Goal: Transaction & Acquisition: Download file/media

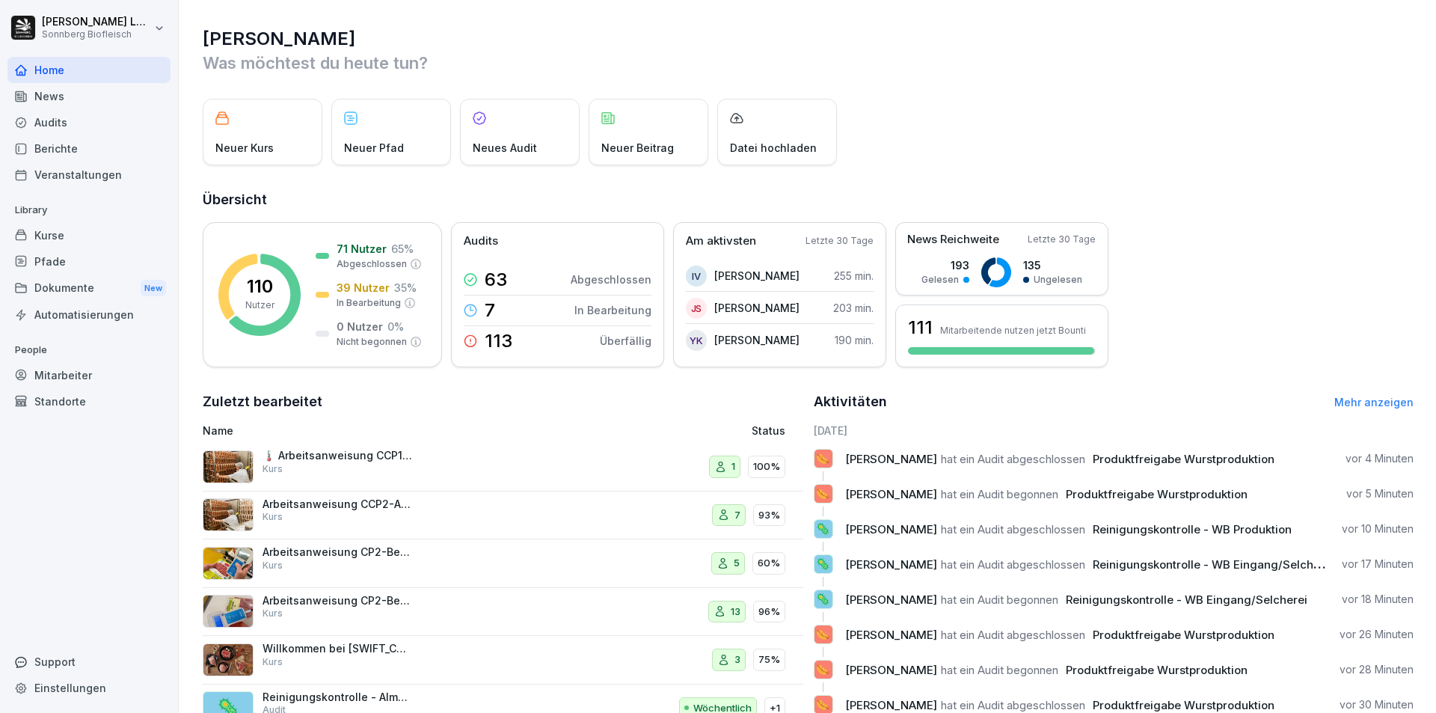
click at [83, 130] on div "Audits" at bounding box center [88, 122] width 163 height 26
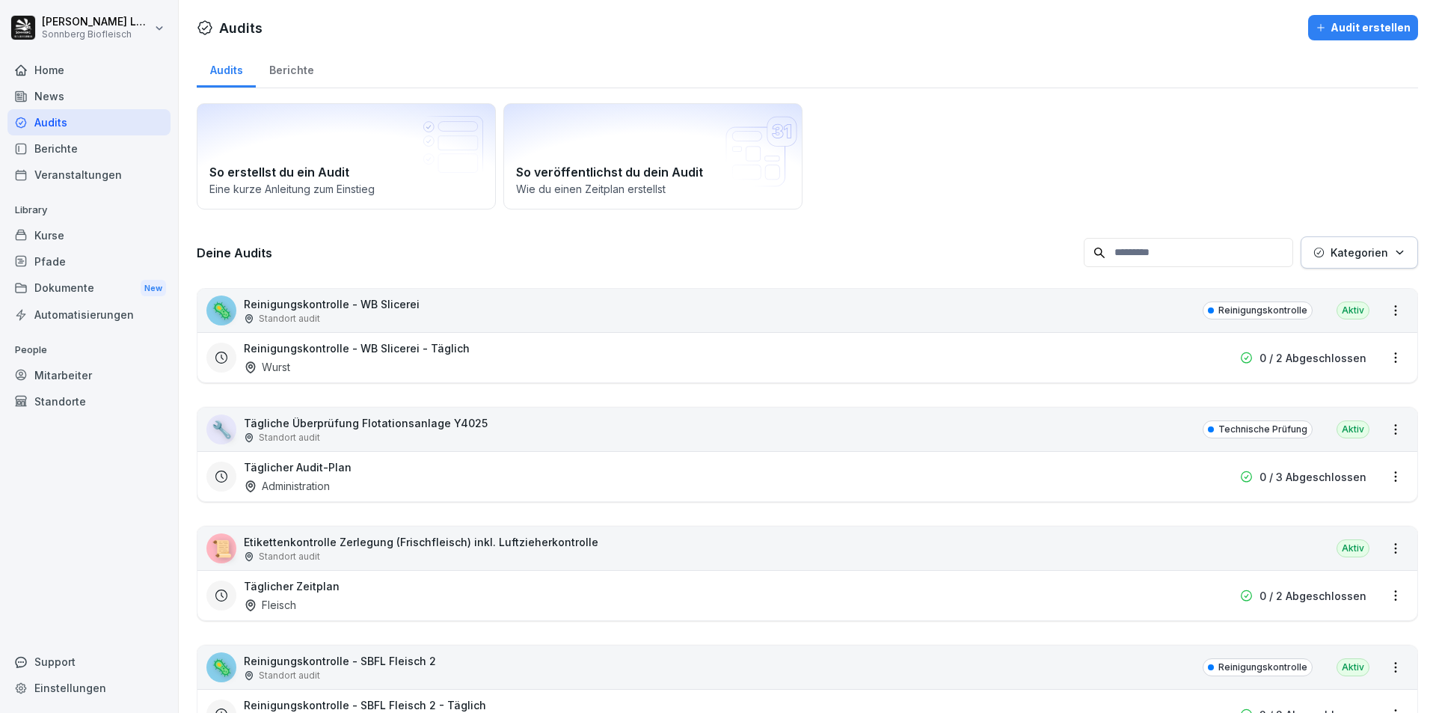
click at [1162, 255] on input at bounding box center [1188, 252] width 209 height 29
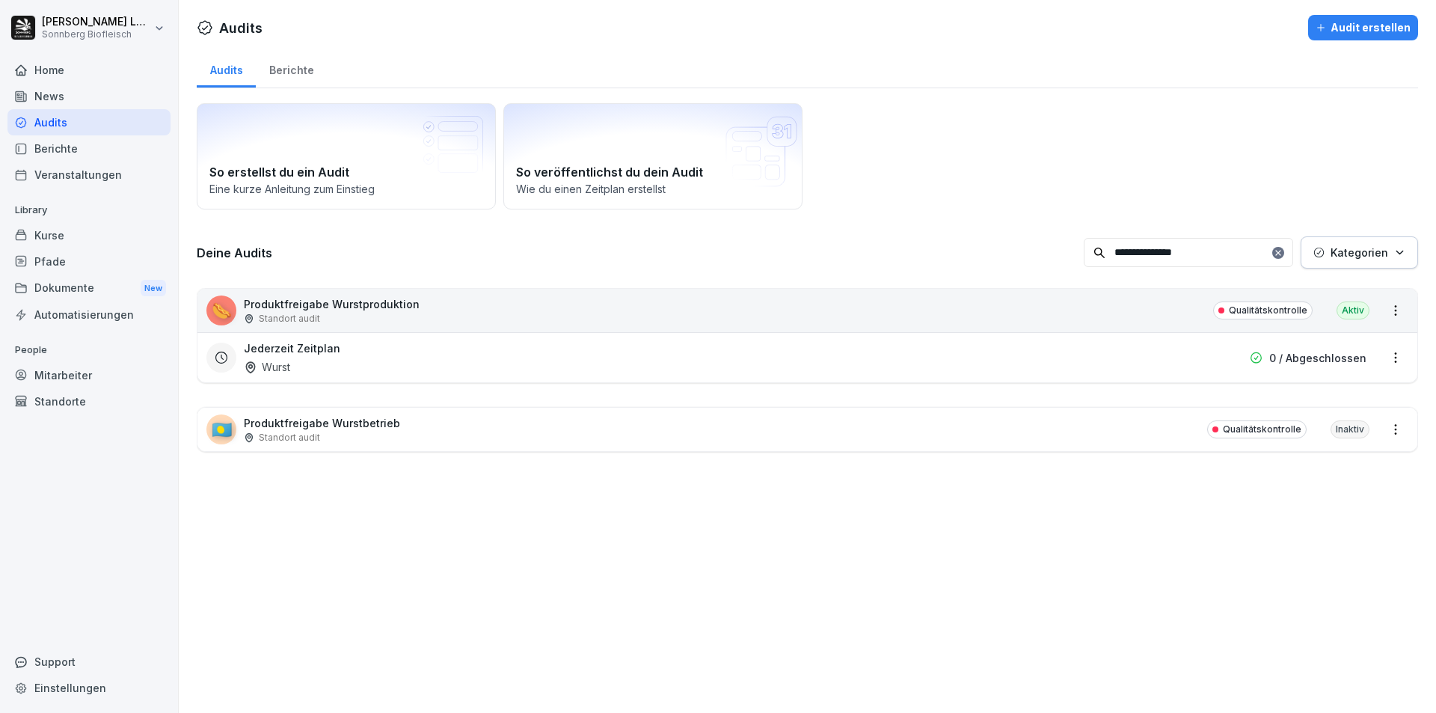
type input "**********"
click at [1075, 311] on div "🌭 Produktfreigabe Wurstproduktion Standort audit Qualitätskontrolle Aktiv" at bounding box center [807, 310] width 1220 height 43
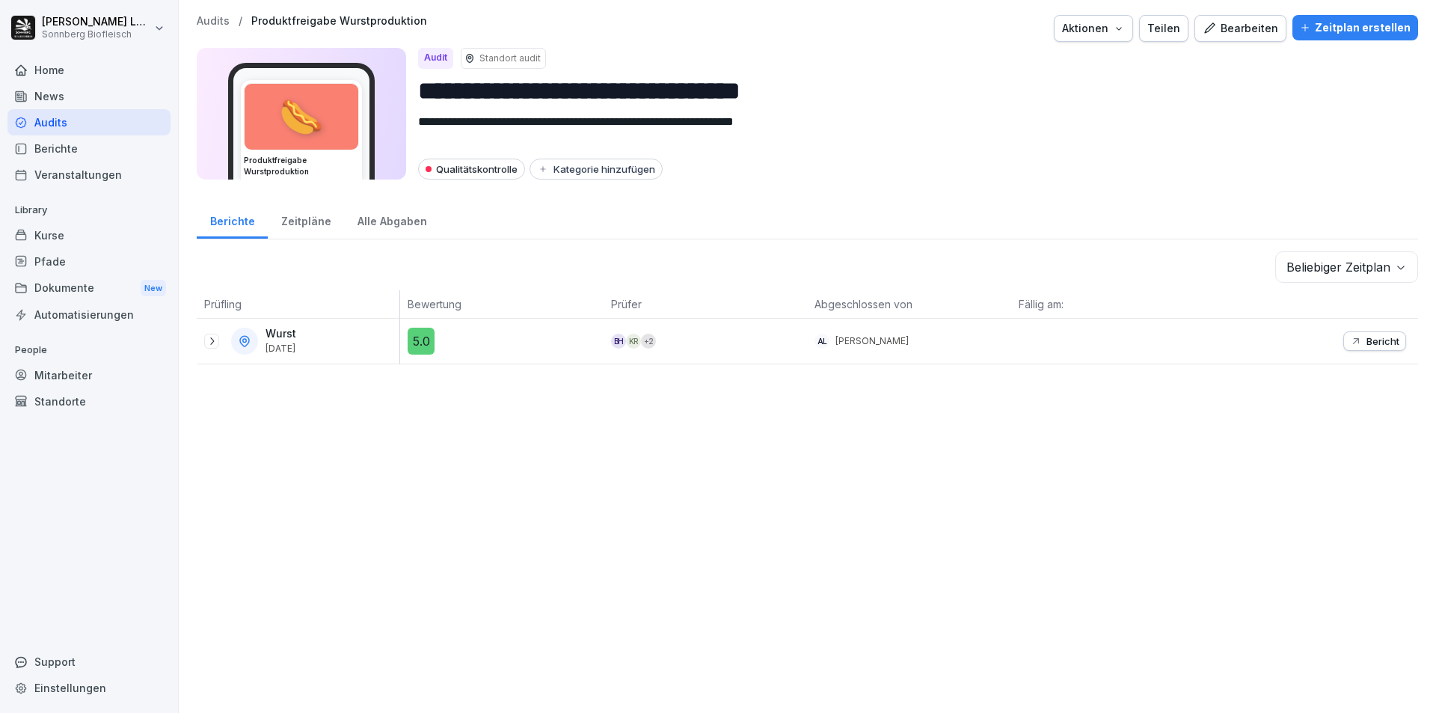
click at [212, 342] on icon at bounding box center [212, 341] width 12 height 12
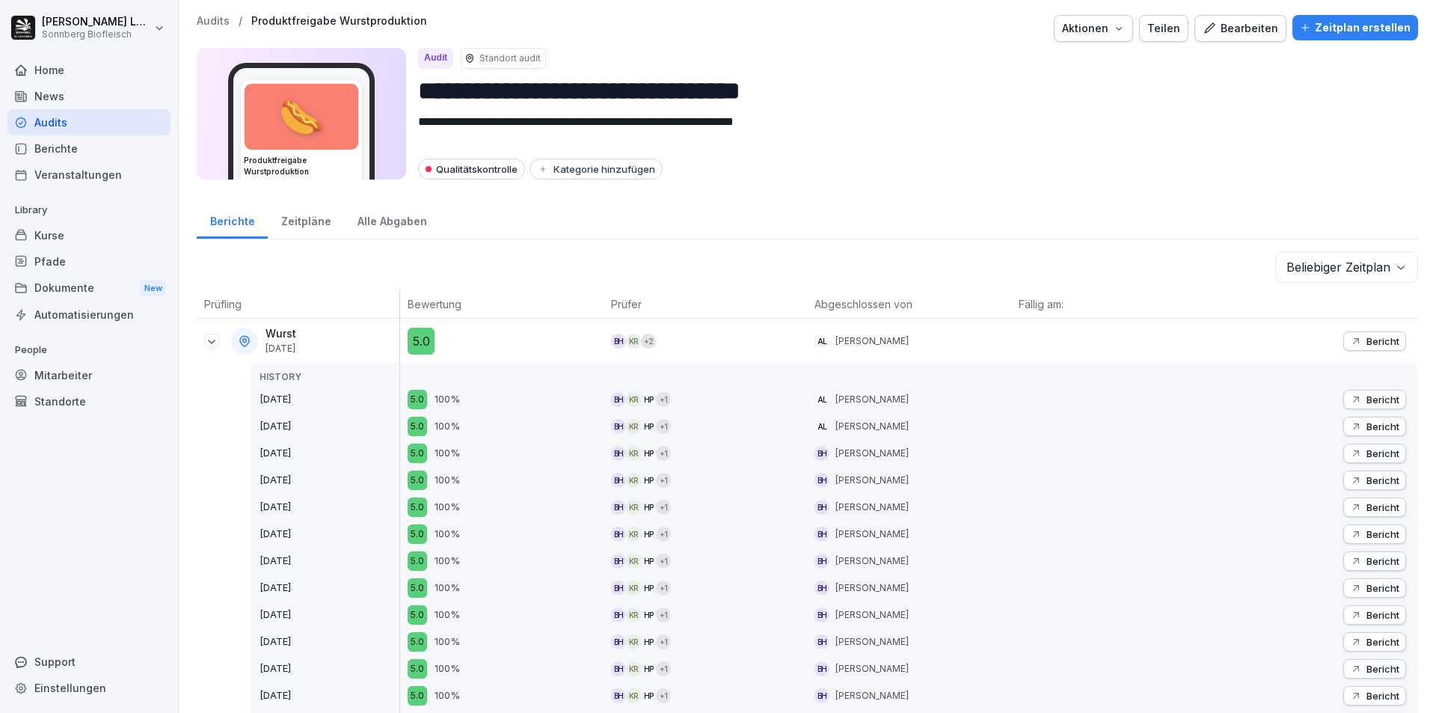
click at [1367, 343] on p "Bericht" at bounding box center [1383, 341] width 33 height 12
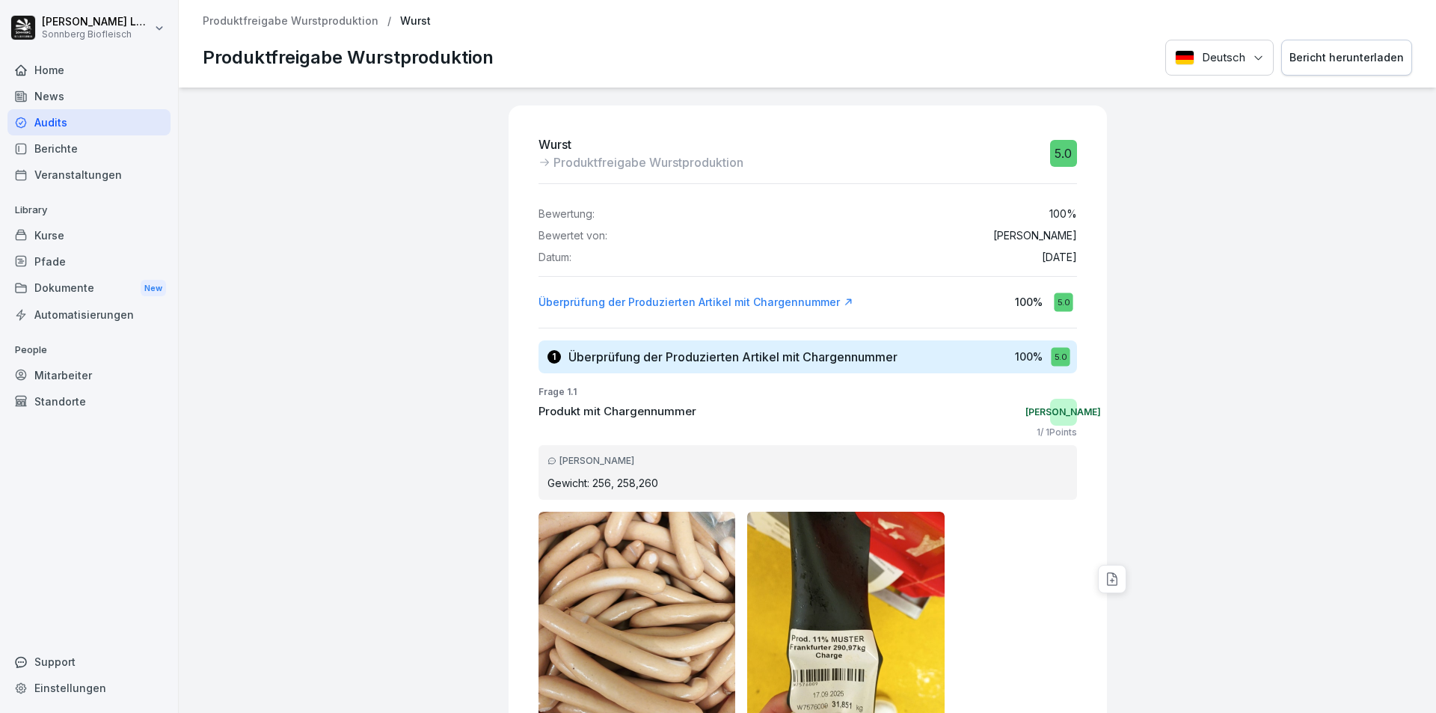
click at [1337, 64] on div "Bericht herunterladen" at bounding box center [1347, 57] width 114 height 16
click at [114, 127] on div "Audits" at bounding box center [88, 122] width 163 height 26
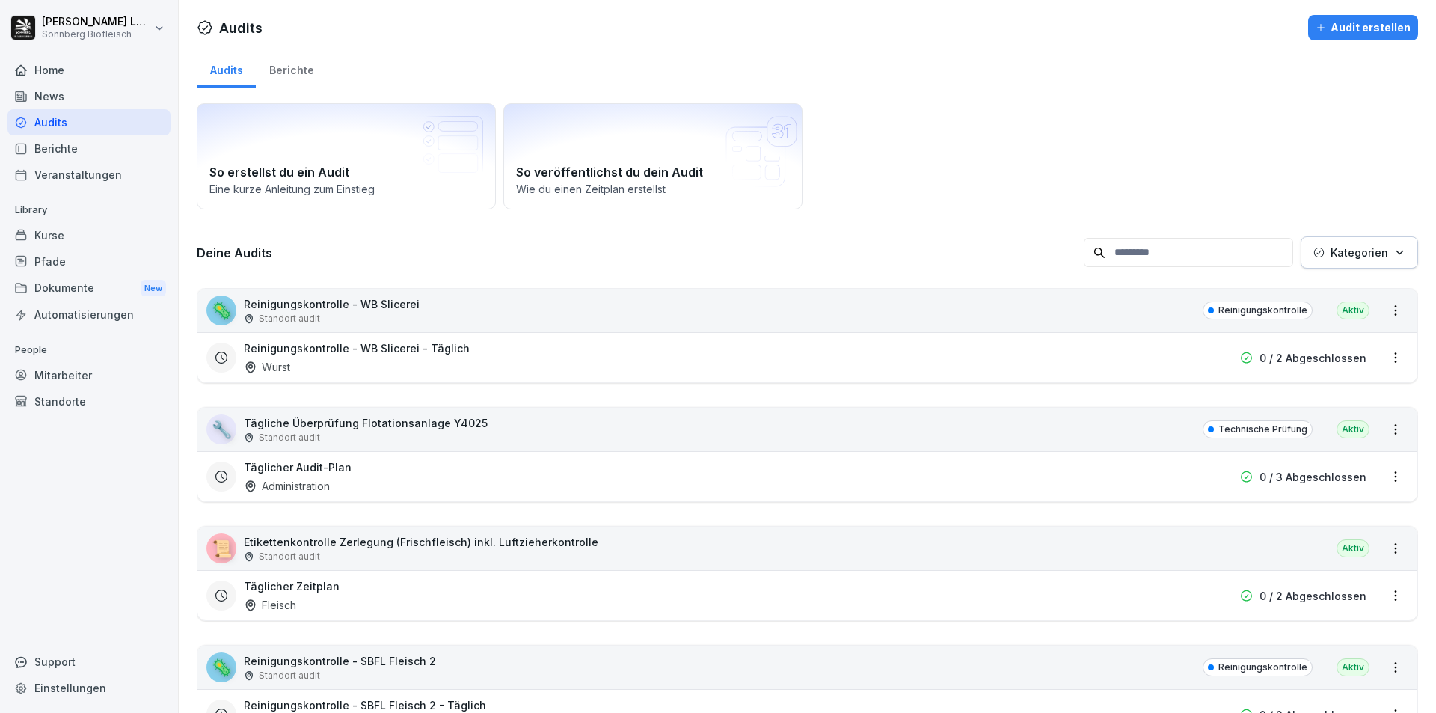
click at [1152, 252] on input at bounding box center [1188, 252] width 209 height 29
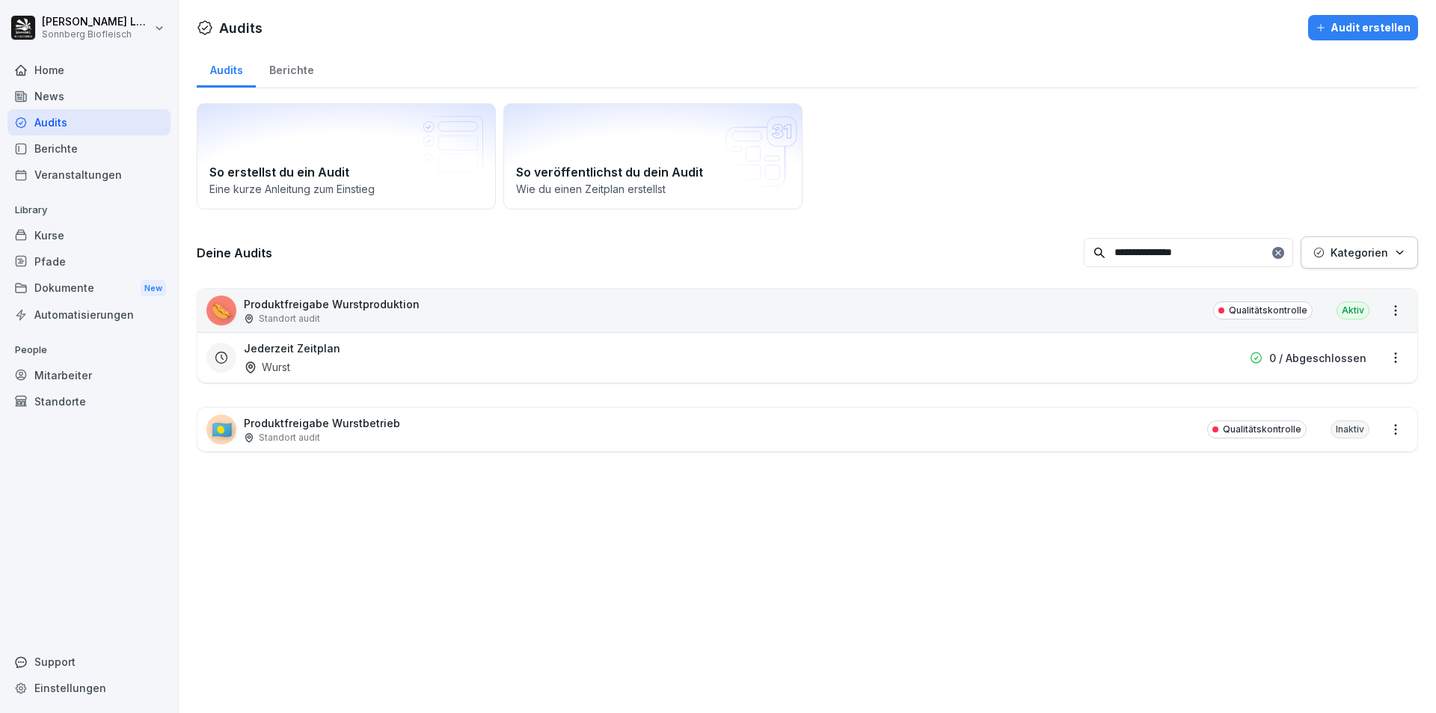
type input "**********"
click at [940, 324] on div "🌭 Produktfreigabe Wurstproduktion Standort audit Qualitätskontrolle Aktiv" at bounding box center [807, 310] width 1220 height 43
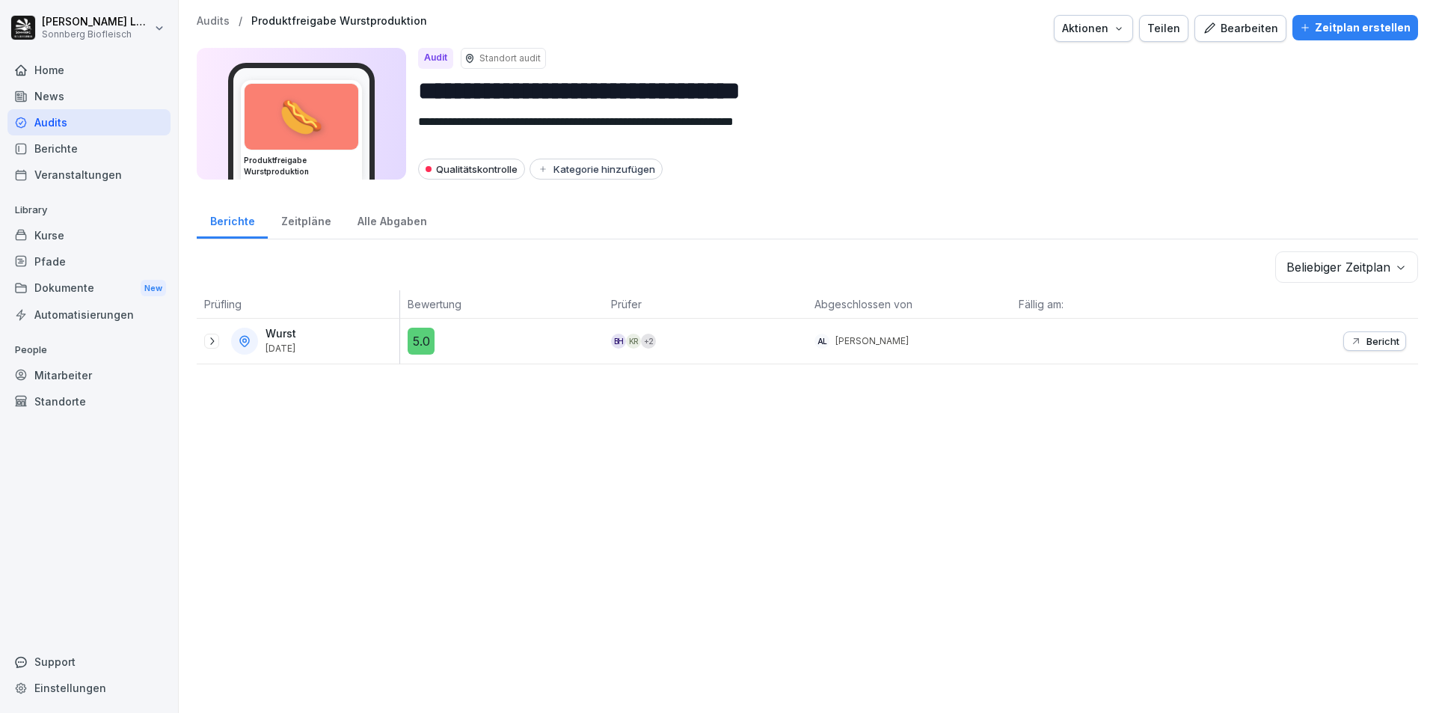
click at [215, 346] on icon at bounding box center [212, 341] width 12 height 12
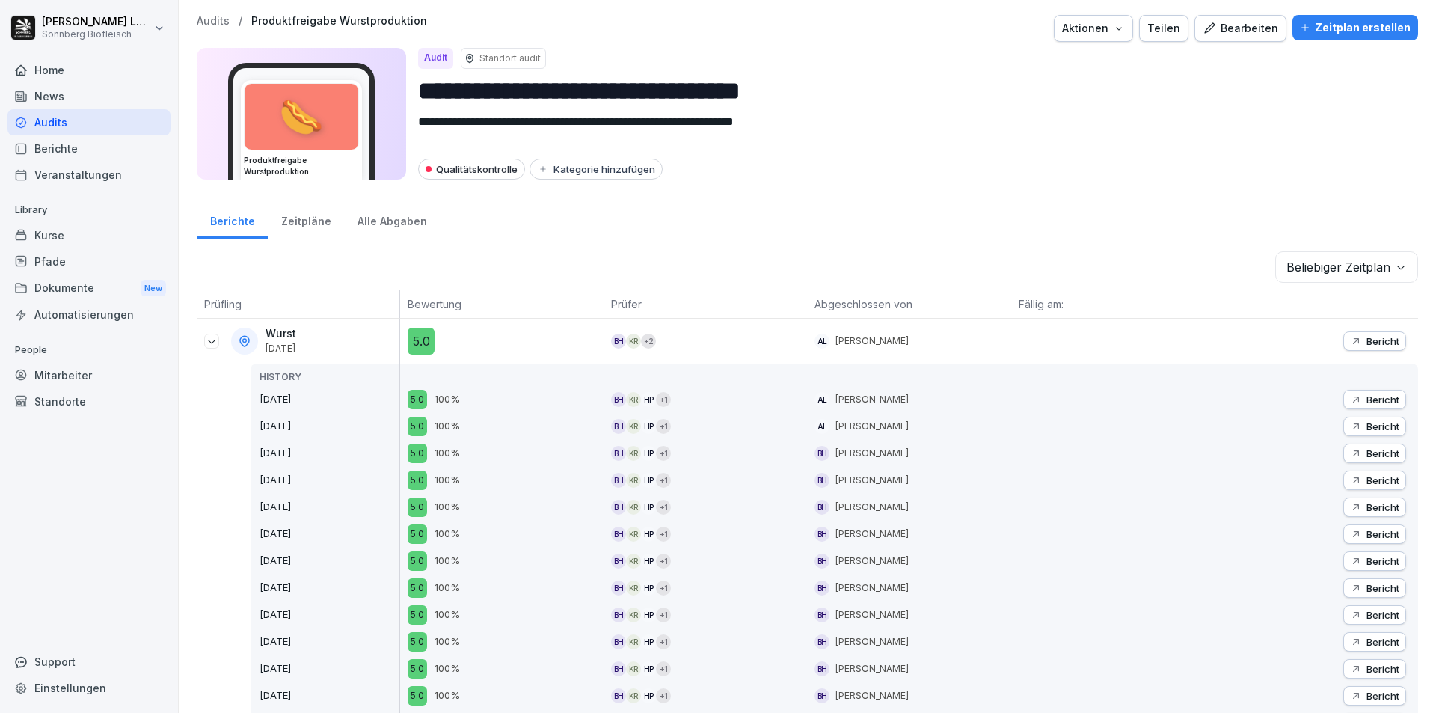
click at [1353, 424] on icon "button" at bounding box center [1356, 426] width 6 height 6
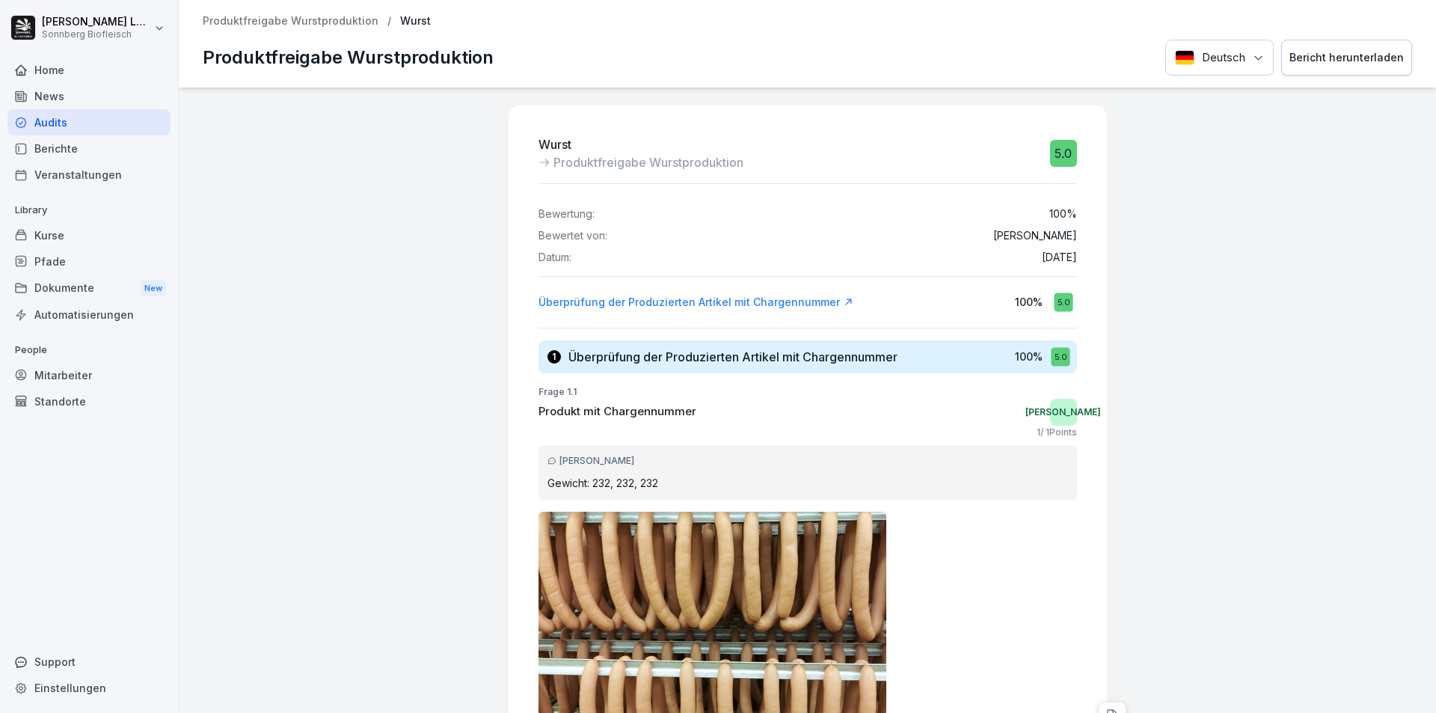
click at [1343, 52] on div "Bericht herunterladen" at bounding box center [1347, 57] width 114 height 16
click at [267, 19] on p "Produktfreigabe Wurstproduktion" at bounding box center [291, 21] width 176 height 13
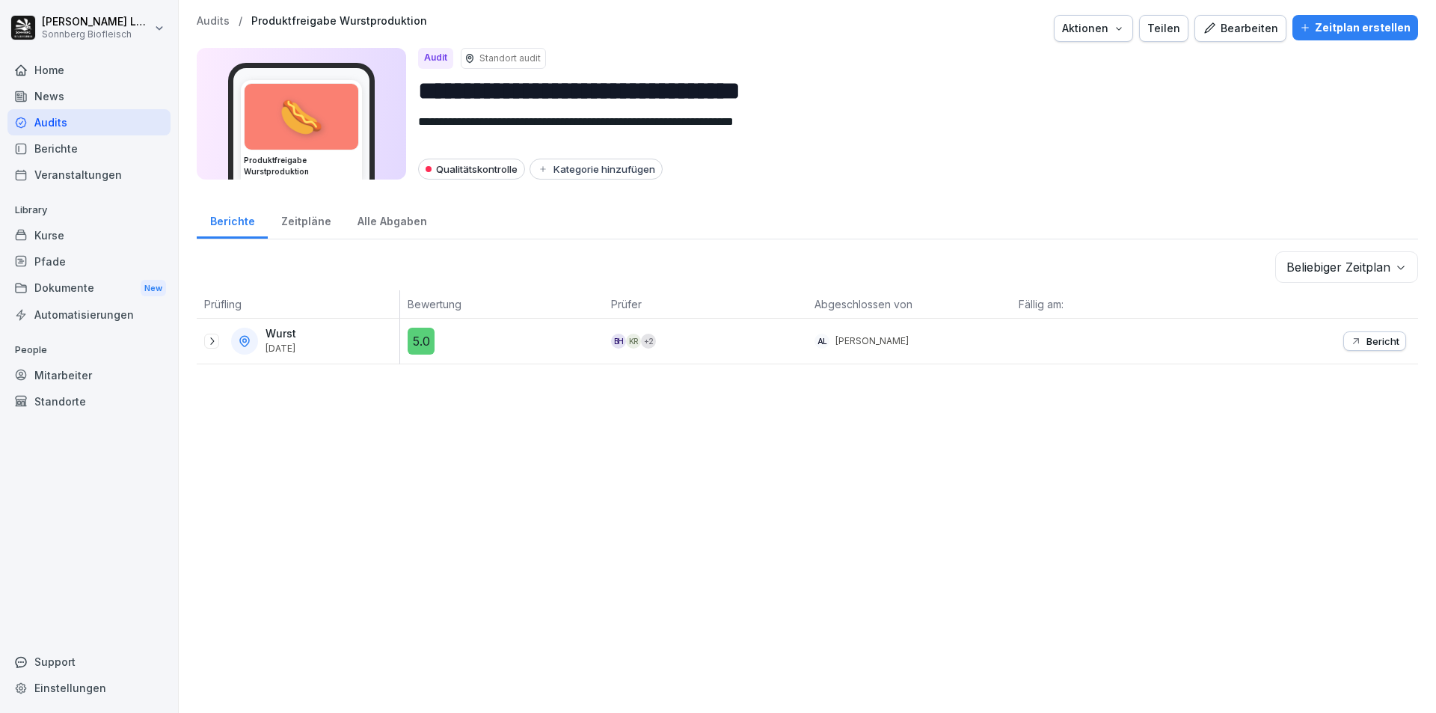
click at [218, 18] on p "Audits" at bounding box center [213, 21] width 33 height 13
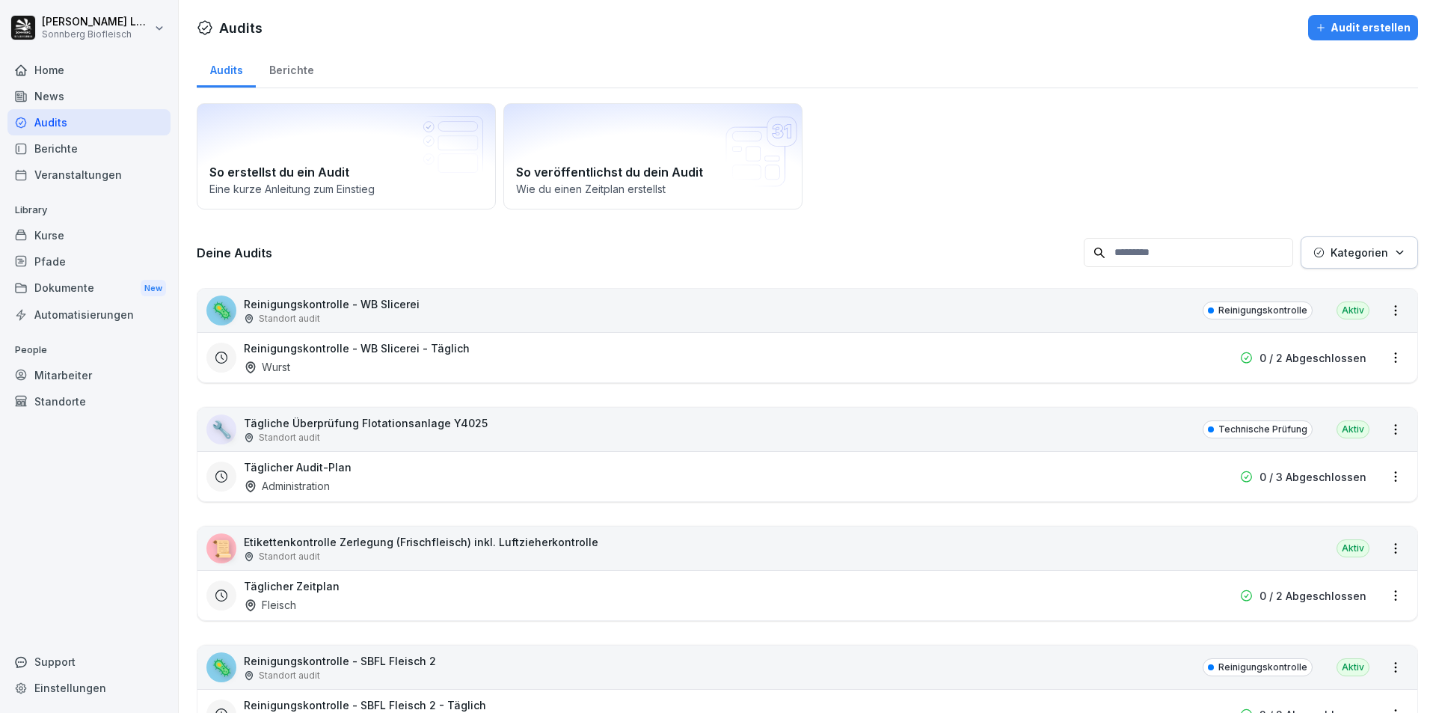
click at [1215, 257] on input at bounding box center [1188, 252] width 209 height 29
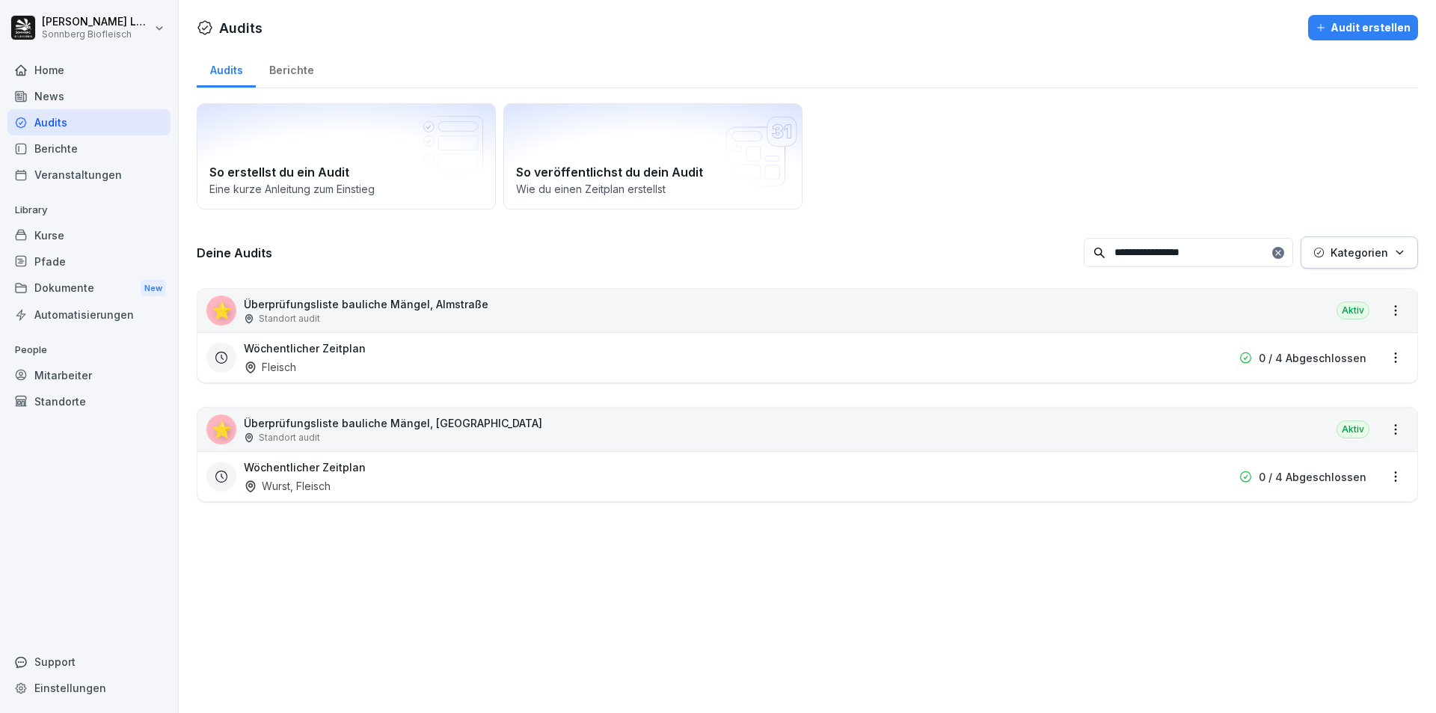
type input "**********"
click at [953, 438] on div "⭐ Überprüfungsliste bauliche Mängel, [GEOGRAPHIC_DATA] Standort audit [GEOGRAPH…" at bounding box center [807, 429] width 1220 height 43
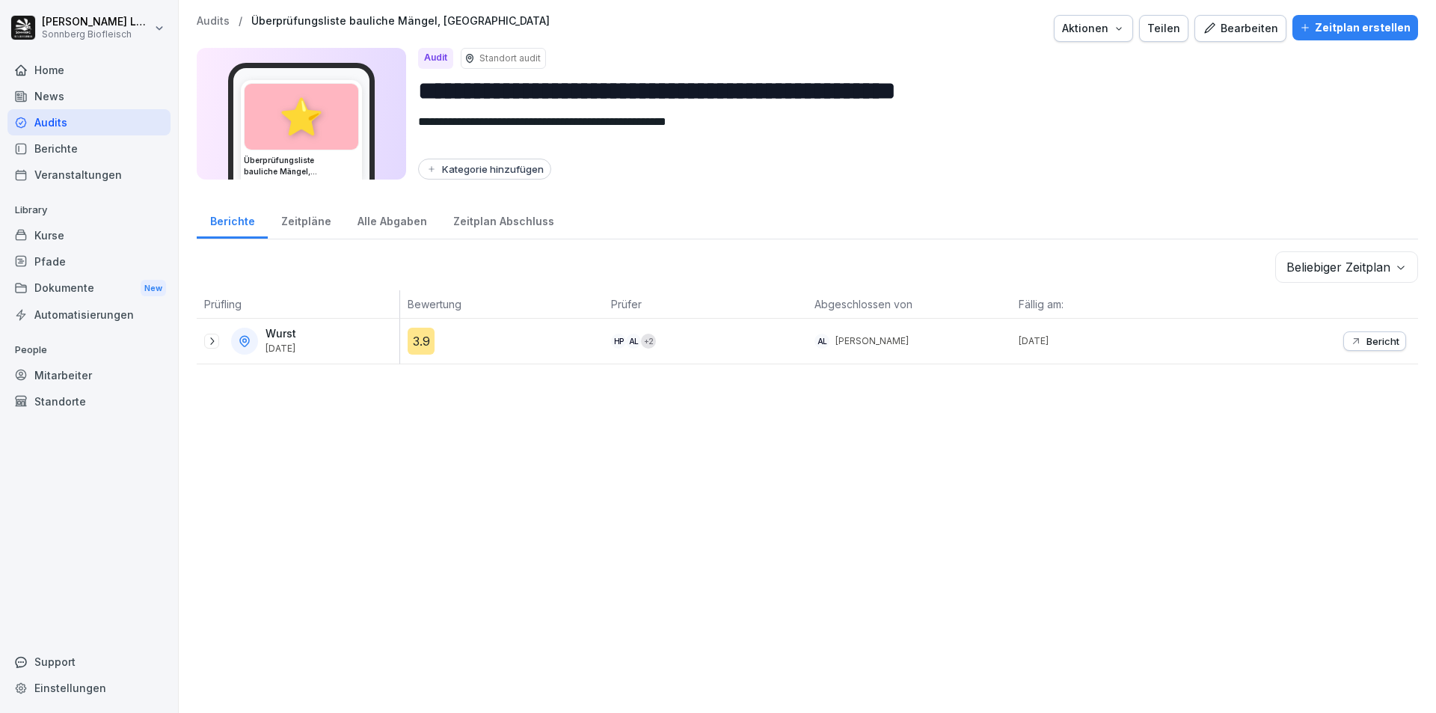
click at [209, 338] on icon at bounding box center [212, 341] width 12 height 12
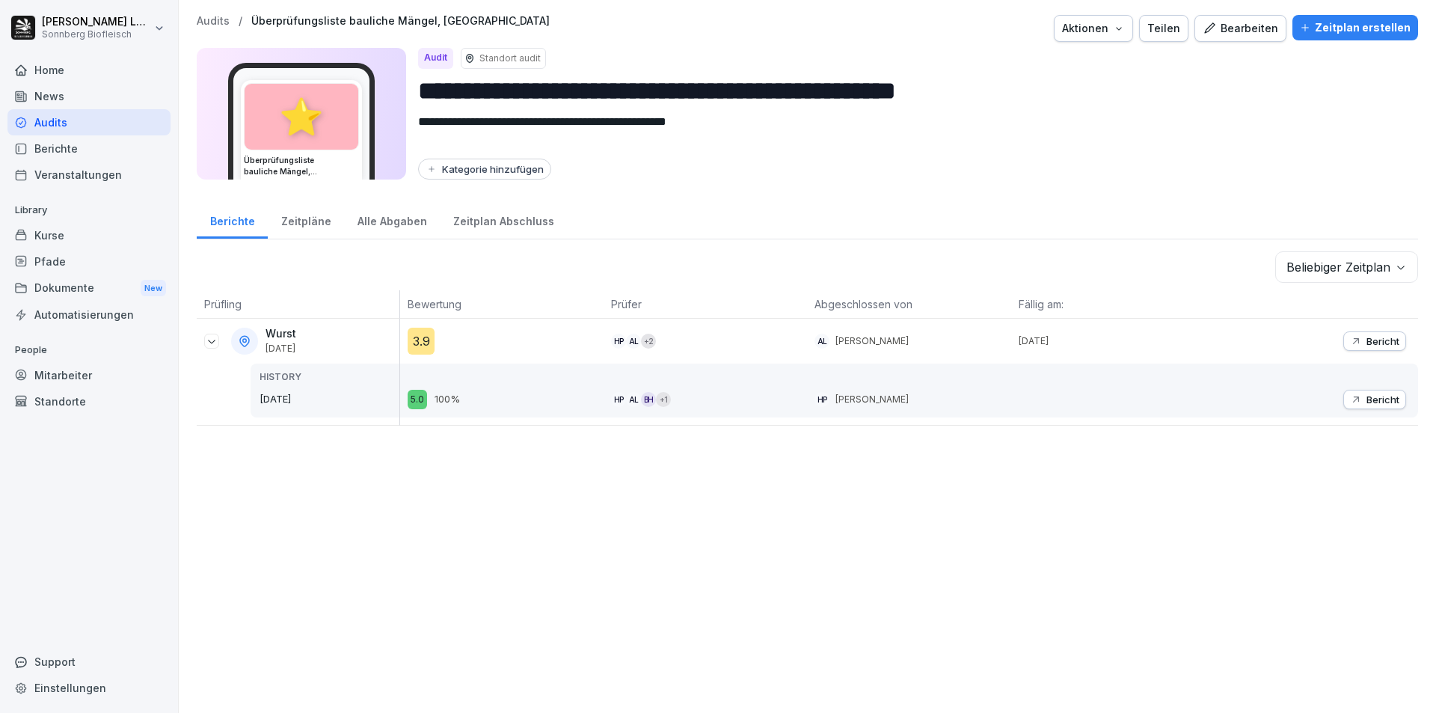
click at [1367, 339] on p "Bericht" at bounding box center [1383, 341] width 33 height 12
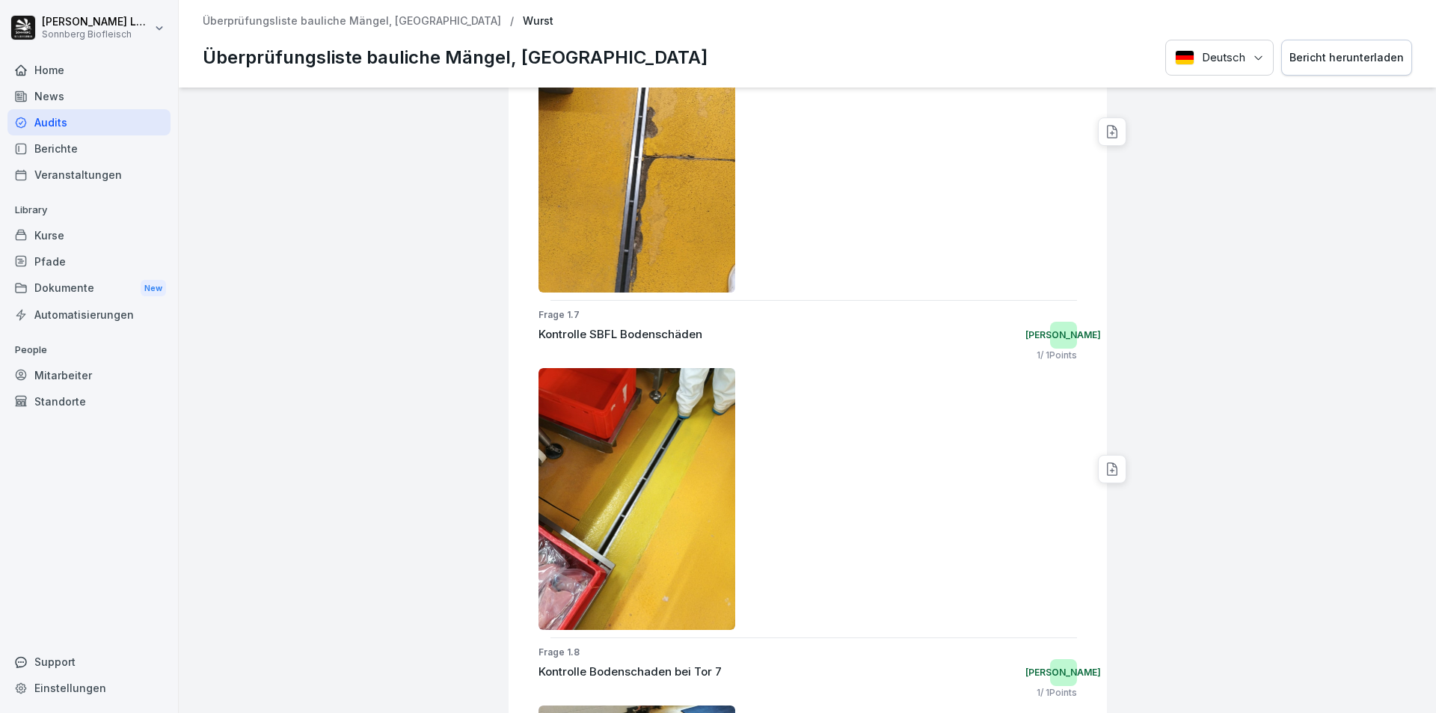
scroll to position [1877, 0]
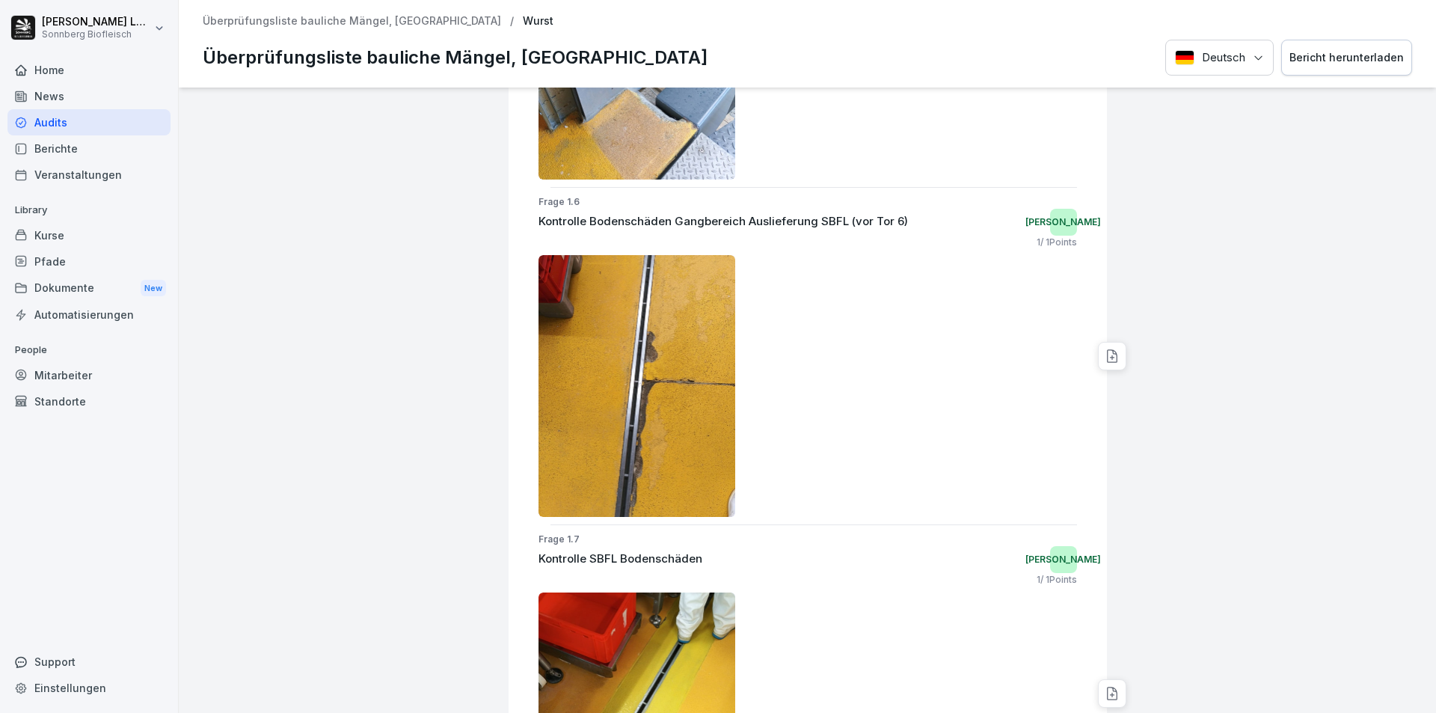
click at [1343, 61] on div "Bericht herunterladen" at bounding box center [1347, 57] width 114 height 16
